Goal: Task Accomplishment & Management: Complete application form

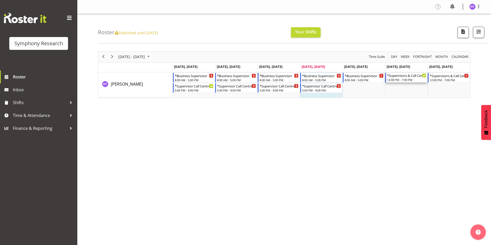
click at [394, 78] on div "*Supervisors & Call Centre Weekend" at bounding box center [406, 75] width 39 height 5
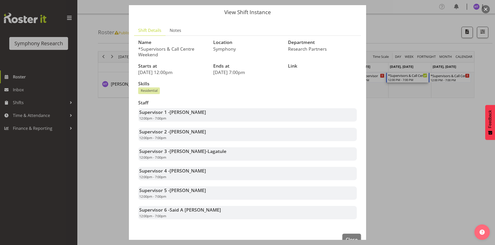
scroll to position [29, 0]
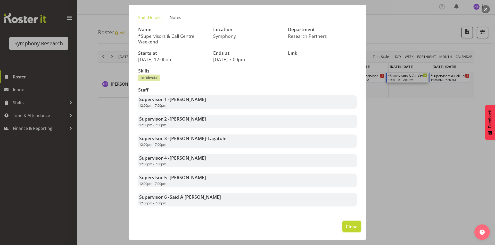
click at [347, 223] on button "Close" at bounding box center [351, 226] width 19 height 11
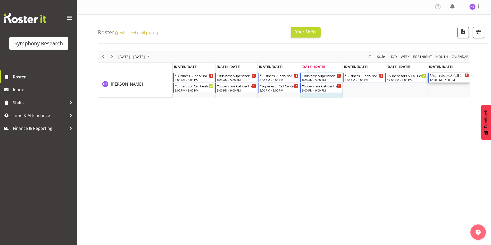
click at [442, 75] on div "*Supervisors & Call Centre Weekend" at bounding box center [448, 75] width 39 height 5
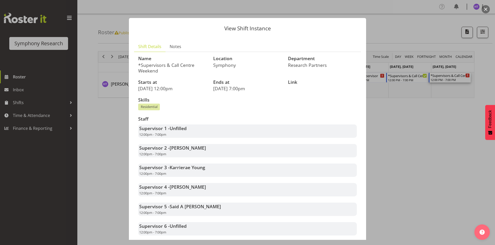
click at [430, 185] on div at bounding box center [247, 122] width 495 height 245
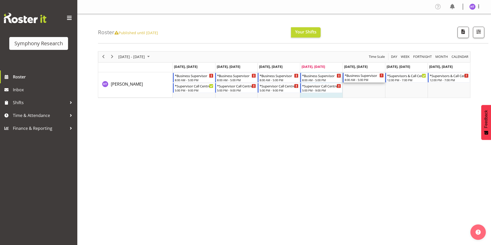
click at [354, 76] on div "*Business Supervisor" at bounding box center [363, 75] width 39 height 5
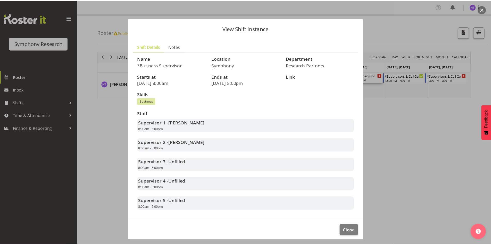
scroll to position [4, 0]
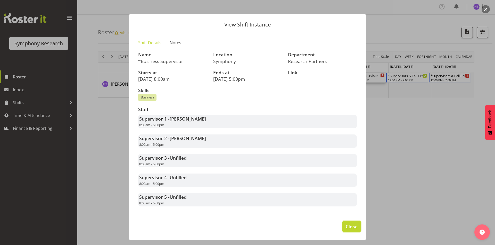
click at [352, 224] on span "Close" at bounding box center [351, 227] width 12 height 7
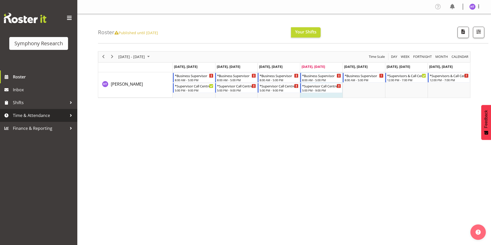
click at [46, 112] on link "Time & Attendance" at bounding box center [38, 115] width 77 height 13
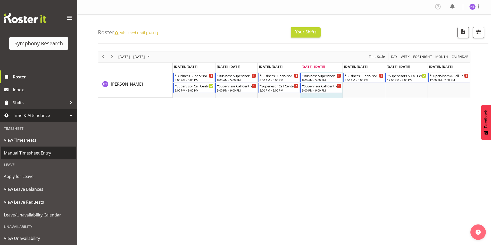
click at [32, 154] on span "Manual Timesheet Entry" at bounding box center [39, 153] width 70 height 8
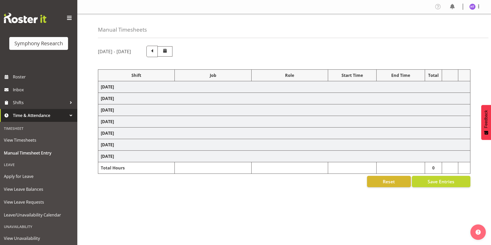
select select "26078"
select select "10731"
select select "45"
select select "41319"
select select "10575"
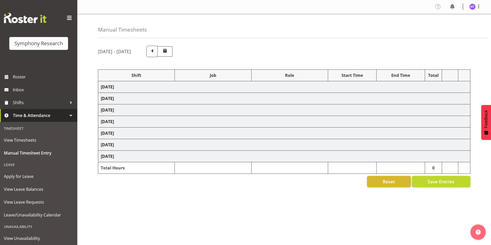
select select "45"
select select "41319"
select select "10732"
select select "45"
select select "41319"
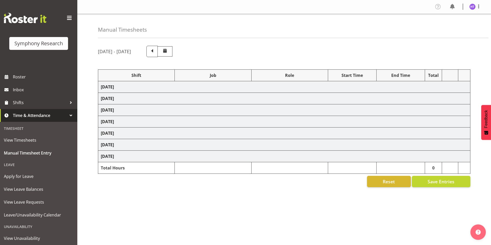
select select "10731"
select select "45"
select select "41319"
select select "10730"
select select "45"
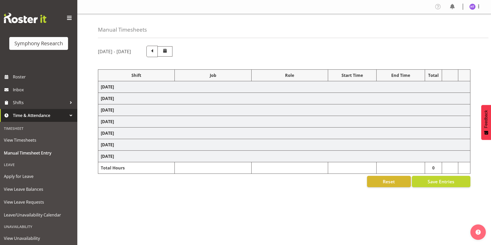
select select "41319"
select select "743"
select select "45"
select select "41319"
select select "10732"
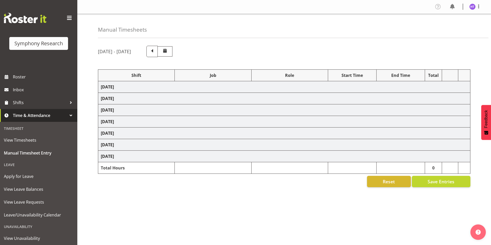
select select "45"
select select "41319"
select select "10499"
select select "45"
select select "41319"
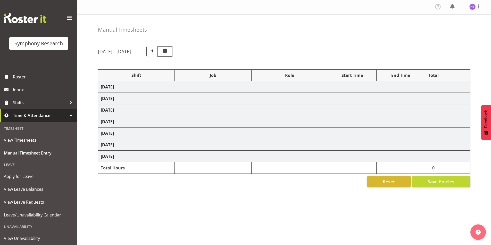
select select "10730"
select select "45"
select select "41319"
select select "743"
select select "45"
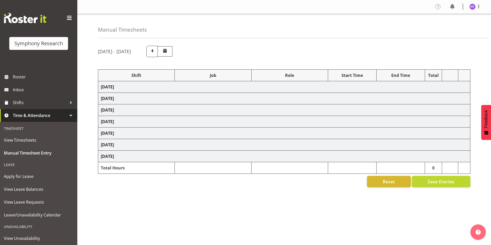
select select "26078"
select select "10730"
select select "45"
select select "26078"
select select "10731"
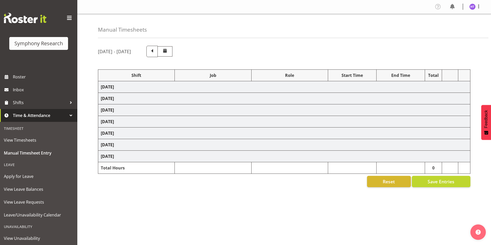
select select "45"
select select "41319"
select select "10499"
select select "45"
select select "17153"
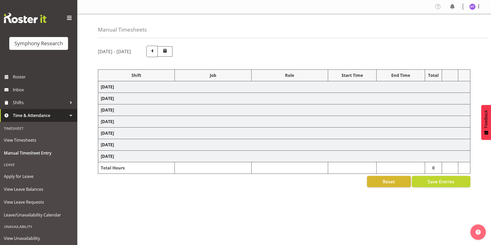
select select "743"
select select "45"
select select "26078"
select select "10814"
select select "26078"
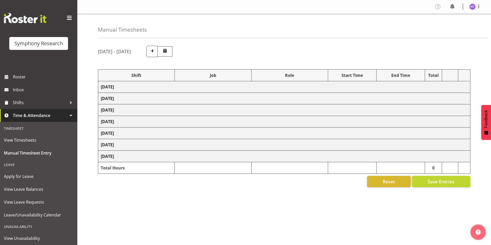
select select "10731"
select select "45"
select select "41319"
select select "10730"
select select "45"
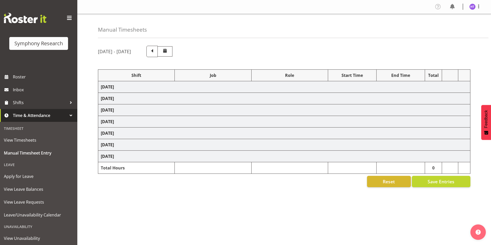
select select "41319"
select select "10575"
select select "45"
select select "41319"
select select "9426"
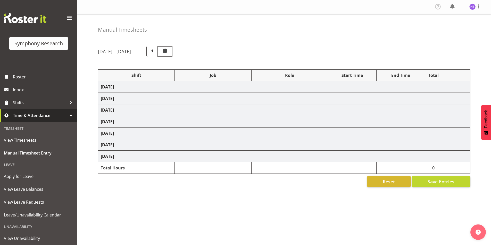
select select "45"
select select "41319"
select select "743"
select select "45"
select select "41319"
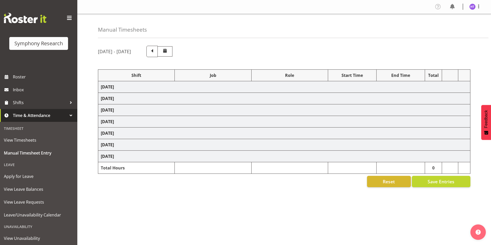
select select "10814"
select select "41319"
select select "10731"
select select "45"
select select "41319"
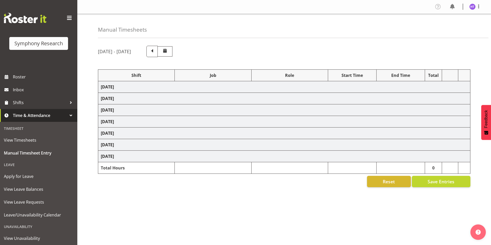
select select "10575"
select select "45"
select select "41319"
select select "743"
select select "45"
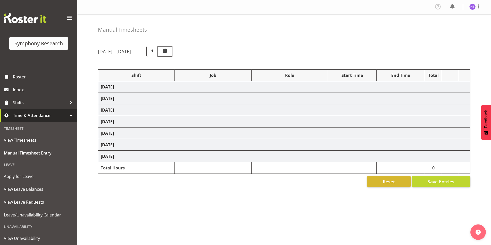
select select "41319"
select select "743"
select select "45"
select select "41319"
select select "10731"
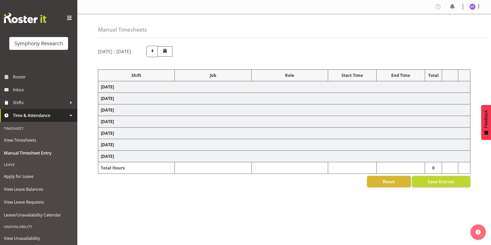
select select "45"
select select "41319"
select select "10575"
select select "45"
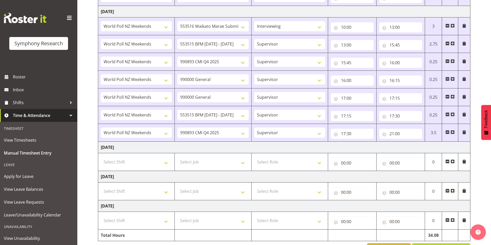
scroll to position [483, 0]
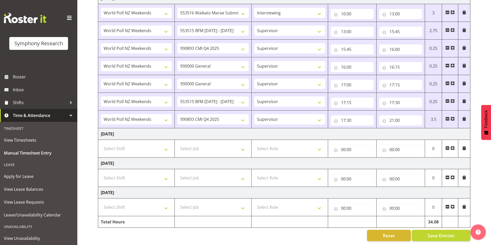
click at [451, 117] on span at bounding box center [452, 119] width 4 height 4
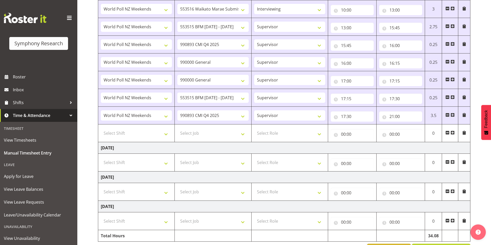
click at [125, 141] on td "Select Shift !!Weekend Residential (Roster IT Shift Label) *Business 9/10am ~ 4…" at bounding box center [136, 134] width 77 height 18
click at [125, 135] on select "Select Shift !!Weekend Residential (Roster IT Shift Label) *Business 9/10am ~ 4…" at bounding box center [136, 133] width 71 height 10
select select "41319"
click at [101, 128] on select "Select Shift !!Weekend Residential (Roster IT Shift Label) *Business 9/10am ~ 4…" at bounding box center [136, 133] width 71 height 10
click at [183, 131] on select "Select Job 550060 IF Admin 553492 World Poll Aus Wave 2 Main 2025 553493 World …" at bounding box center [212, 133] width 71 height 10
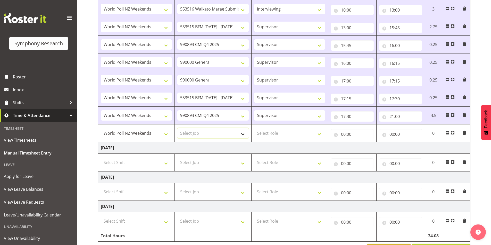
select select "10499"
click at [177, 128] on select "Select Job 550060 IF Admin 553492 World Poll Aus Wave 2 Main 2025 553493 World …" at bounding box center [212, 133] width 71 height 10
click at [278, 135] on select "Select Role Interviewing Briefing Supervisor" at bounding box center [289, 133] width 71 height 10
select select "45"
click at [254, 128] on select "Select Role Interviewing Briefing Supervisor" at bounding box center [289, 133] width 71 height 10
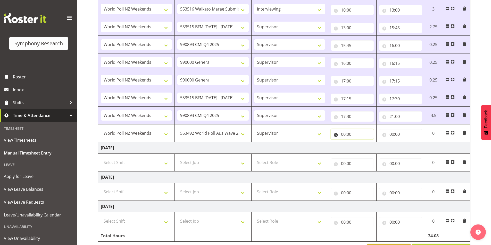
click at [344, 134] on input "00:00" at bounding box center [352, 134] width 43 height 10
click at [359, 148] on div "00 01 02 03 04 05 06 07 08 09 10 11 12 13 14 15 16 17 18 19 20 21 22 23 : 00 01…" at bounding box center [372, 149] width 82 height 13
click at [365, 149] on select "00 01 02 03 04 05 06 07 08 09 10 11 12 13 14 15 16 17 18 19 20 21 22 23" at bounding box center [366, 148] width 12 height 10
select select "21"
click at [360, 143] on select "00 01 02 03 04 05 06 07 08 09 10 11 12 13 14 15 16 17 18 19 20 21 22 23" at bounding box center [366, 148] width 12 height 10
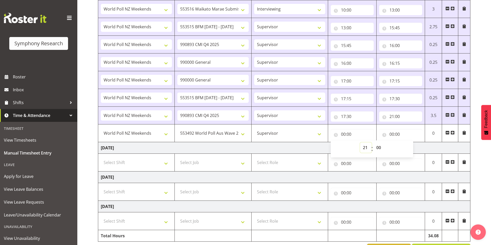
type input "21:00"
click at [393, 135] on input "00:00" at bounding box center [400, 134] width 43 height 10
click at [411, 146] on select "00 01 02 03 04 05 06 07 08 09 10 11 12 13 14 15 16 17 18 19 20 21 22 23" at bounding box center [414, 148] width 12 height 10
select select "22"
click at [408, 143] on select "00 01 02 03 04 05 06 07 08 09 10 11 12 13 14 15 16 17 18 19 20 21 22 23" at bounding box center [414, 148] width 12 height 10
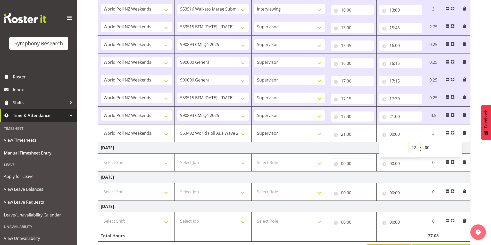
type input "22:00"
click at [429, 150] on select "00 01 02 03 04 05 06 07 08 09 10 11 12 13 14 15 16 17 18 19 20 21 22 23 24 25 2…" at bounding box center [428, 148] width 12 height 10
select select "30"
click at [422, 143] on select "00 01 02 03 04 05 06 07 08 09 10 11 12 13 14 15 16 17 18 19 20 21 22 23 24 25 2…" at bounding box center [428, 148] width 12 height 10
type input "22:30"
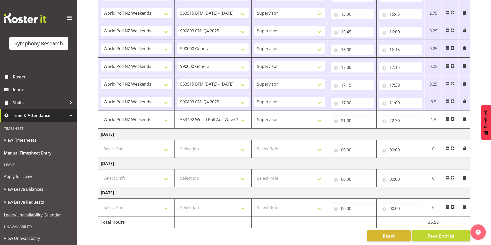
scroll to position [501, 0]
click at [427, 234] on button "Save Entries" at bounding box center [441, 235] width 58 height 11
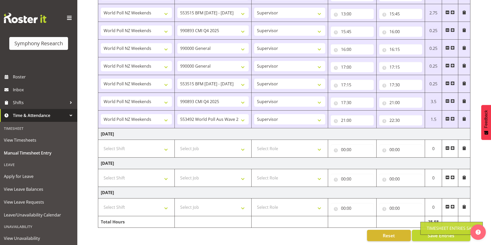
click at [451, 117] on span at bounding box center [452, 119] width 4 height 4
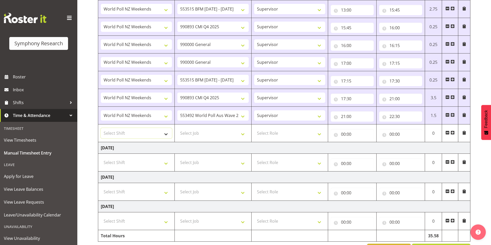
click at [150, 132] on select "Select Shift !!Weekend Residential (Roster IT Shift Label) *Business 9/10am ~ 4…" at bounding box center [136, 133] width 71 height 10
select select "41319"
click at [101, 128] on select "Select Shift !!Weekend Residential (Roster IT Shift Label) *Business 9/10am ~ 4…" at bounding box center [136, 133] width 71 height 10
click at [216, 132] on select "Select Job 550060 IF Admin 553492 World Poll Aus Wave 2 Main 2025 553493 World …" at bounding box center [212, 133] width 71 height 10
select select "743"
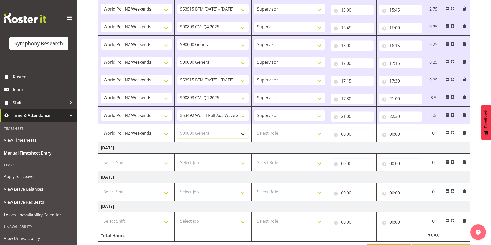
click at [177, 128] on select "Select Job 550060 IF Admin 553492 World Poll Aus Wave 2 Main 2025 553493 World …" at bounding box center [212, 133] width 71 height 10
click at [270, 133] on select "Select Role Interviewing Briefing Supervisor" at bounding box center [289, 133] width 71 height 10
select select "45"
click at [254, 128] on select "Select Role Interviewing Briefing Supervisor" at bounding box center [289, 133] width 71 height 10
click at [344, 135] on input "00:00" at bounding box center [352, 134] width 43 height 10
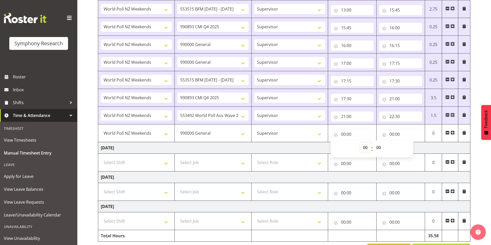
click at [363, 148] on select "00 01 02 03 04 05 06 07 08 09 10 11 12 13 14 15 16 17 18 19 20 21 22 23" at bounding box center [366, 148] width 12 height 10
select select "22"
click at [360, 143] on select "00 01 02 03 04 05 06 07 08 09 10 11 12 13 14 15 16 17 18 19 20 21 22 23" at bounding box center [366, 148] width 12 height 10
type input "22:00"
click at [377, 146] on select "00 01 02 03 04 05 06 07 08 09 10 11 12 13 14 15 16 17 18 19 20 21 22 23 24 25 2…" at bounding box center [379, 148] width 12 height 10
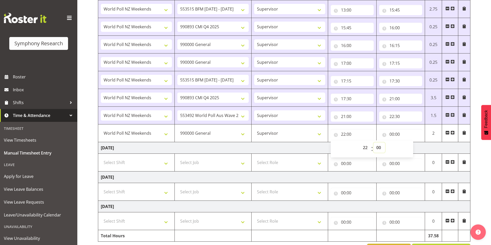
select select "30"
click at [373, 143] on select "00 01 02 03 04 05 06 07 08 09 10 11 12 13 14 15 16 17 18 19 20 21 22 23 24 25 2…" at bounding box center [379, 148] width 12 height 10
type input "22:30"
click at [390, 132] on input "00:00" at bounding box center [400, 134] width 43 height 10
click at [412, 150] on select "00 01 02 03 04 05 06 07 08 09 10 11 12 13 14 15 16 17 18 19 20 21 22 23" at bounding box center [414, 148] width 12 height 10
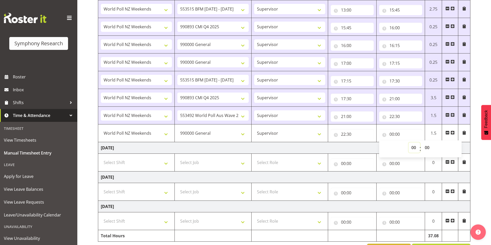
select select "22"
click at [408, 143] on select "00 01 02 03 04 05 06 07 08 09 10 11 12 13 14 15 16 17 18 19 20 21 22 23" at bounding box center [414, 148] width 12 height 10
type input "22:00"
click at [425, 150] on select "00 01 02 03 04 05 06 07 08 09 10 11 12 13 14 15 16 17 18 19 20 21 22 23 24 25 2…" at bounding box center [428, 148] width 12 height 10
select select "35"
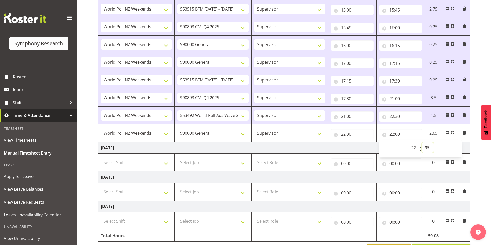
click at [422, 143] on select "00 01 02 03 04 05 06 07 08 09 10 11 12 13 14 15 16 17 18 19 20 21 22 23 24 25 2…" at bounding box center [428, 148] width 12 height 10
type input "22:35"
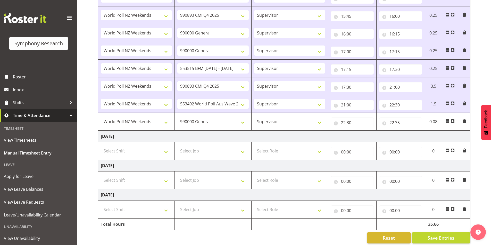
scroll to position [519, 0]
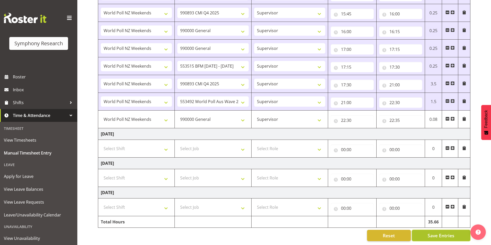
click at [442, 236] on button "Save Entries" at bounding box center [441, 235] width 58 height 11
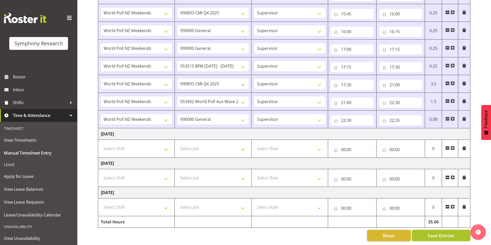
click at [430, 233] on span "Save Entries" at bounding box center [440, 236] width 27 height 7
